Goal: Book appointment/travel/reservation

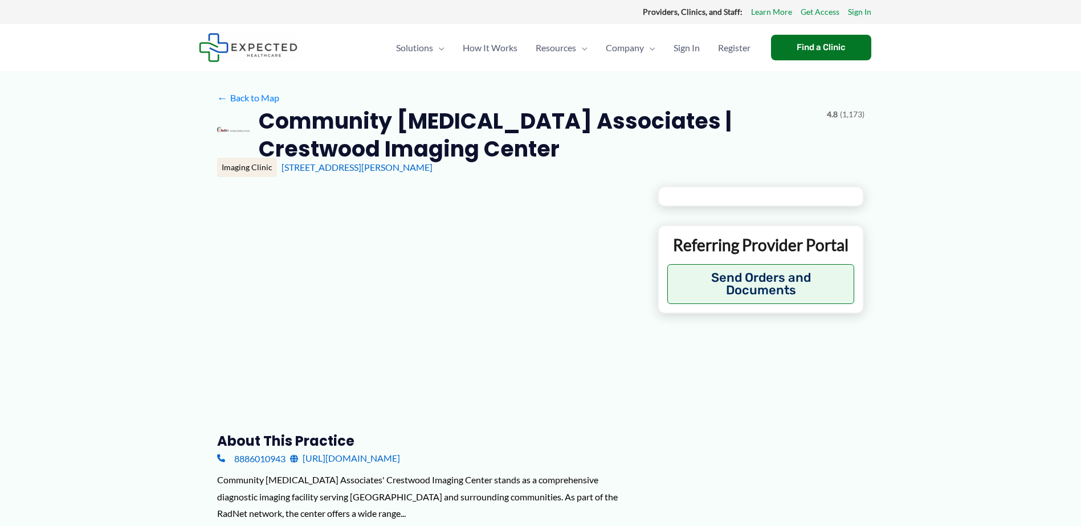
type input "**********"
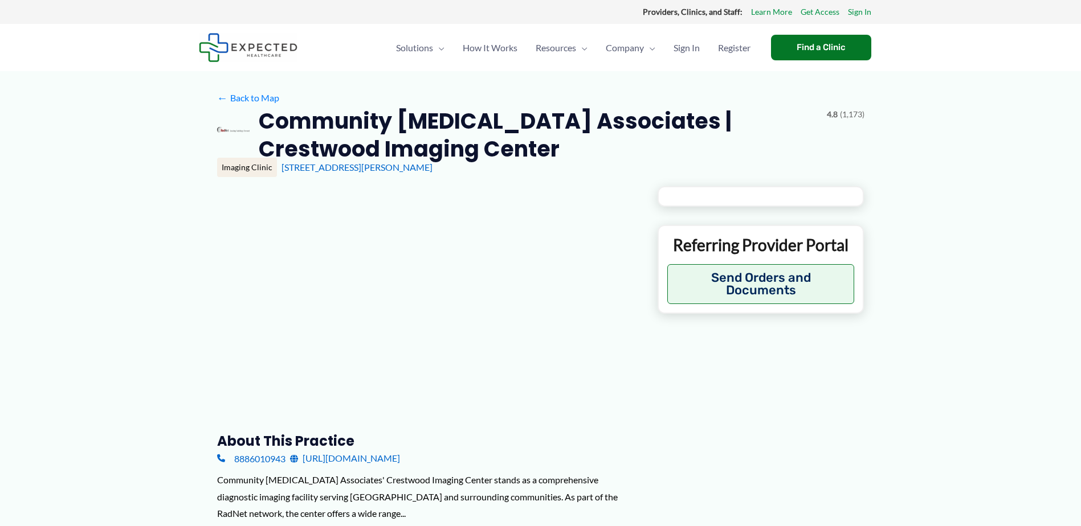
type input "**********"
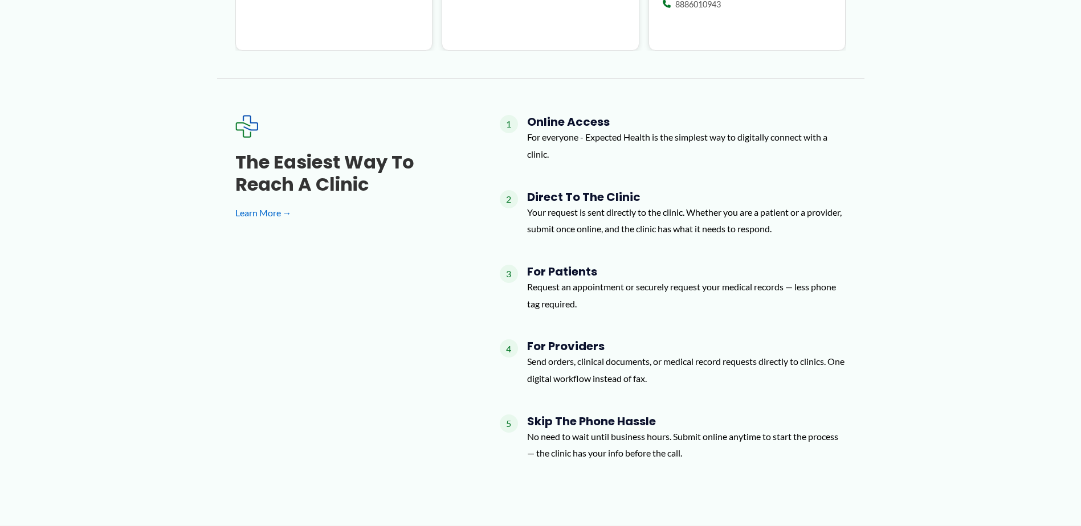
scroll to position [1665, 0]
